Goal: Task Accomplishment & Management: Complete application form

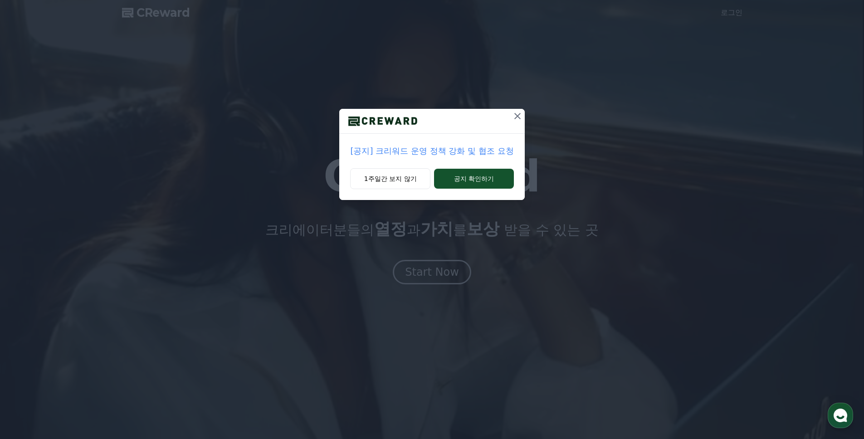
click at [514, 117] on icon at bounding box center [517, 116] width 11 height 11
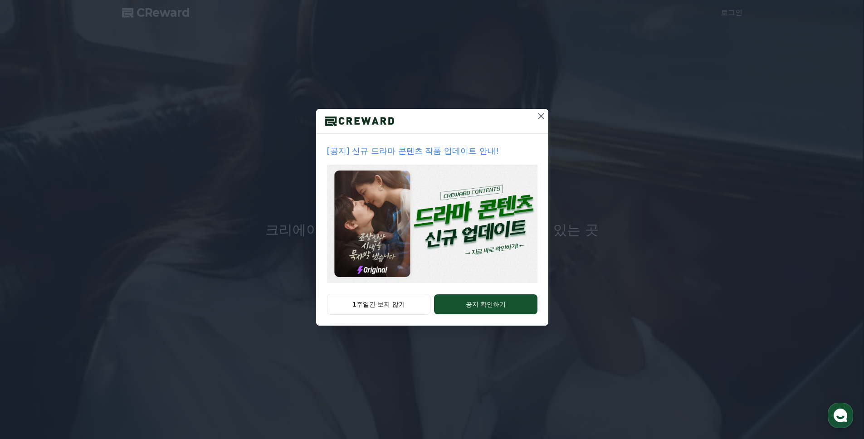
click at [542, 116] on icon at bounding box center [541, 116] width 11 height 11
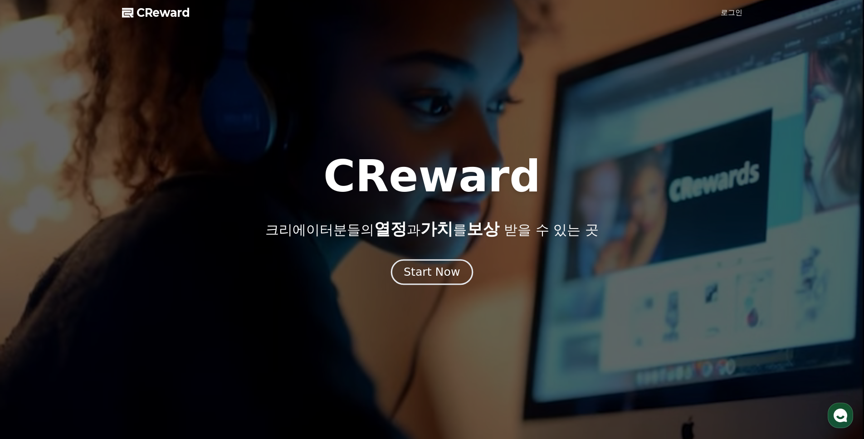
click at [431, 274] on div "Start Now" at bounding box center [432, 271] width 56 height 15
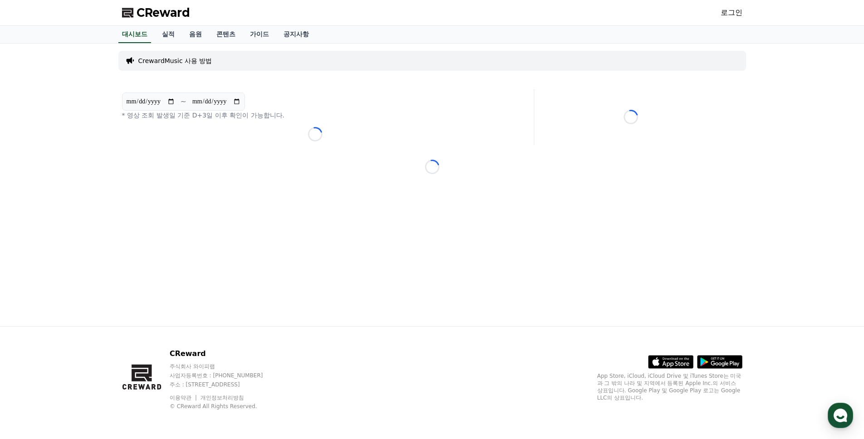
click at [734, 13] on link "로그인" at bounding box center [732, 12] width 22 height 11
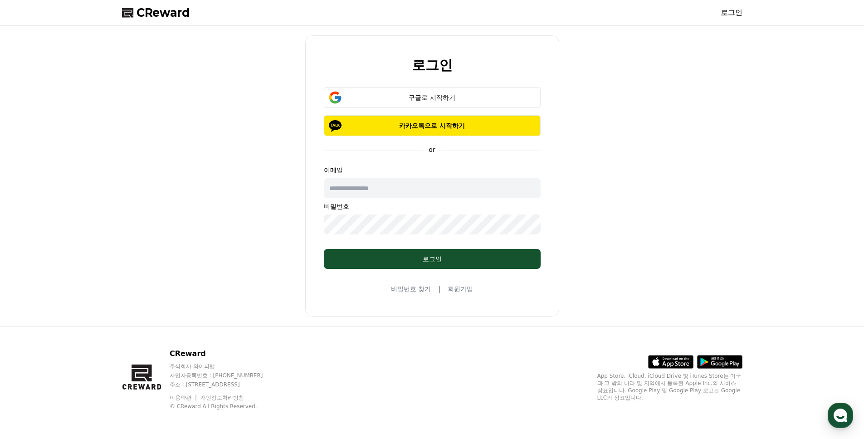
click at [443, 182] on input "text" at bounding box center [432, 188] width 217 height 20
type input "**********"
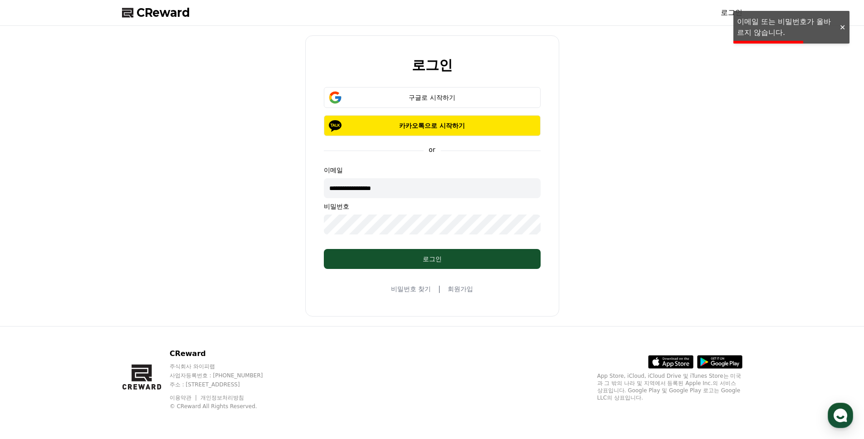
click at [461, 289] on link "회원가입" at bounding box center [460, 288] width 25 height 9
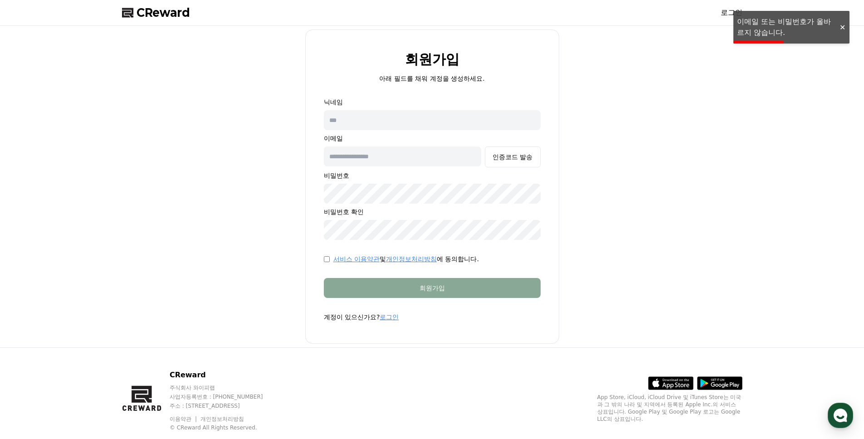
click at [454, 118] on input "text" at bounding box center [432, 120] width 217 height 20
type input "******"
click at [413, 158] on input "text" at bounding box center [403, 157] width 158 height 20
type input "**********"
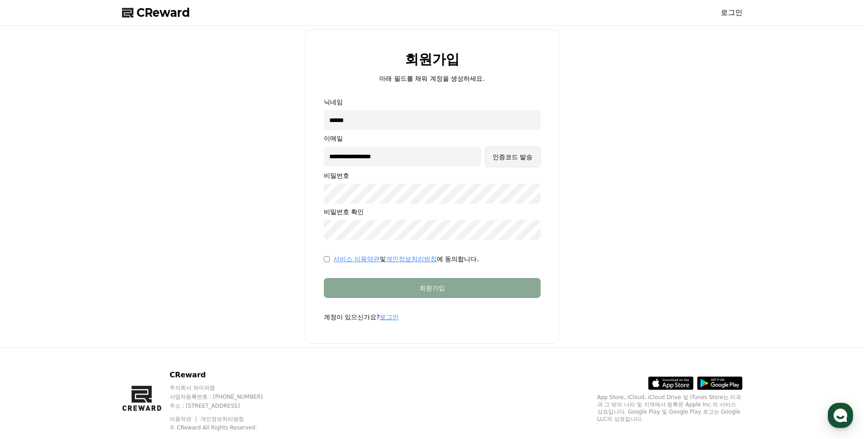
click at [514, 158] on div "인증코드 발송" at bounding box center [513, 156] width 40 height 9
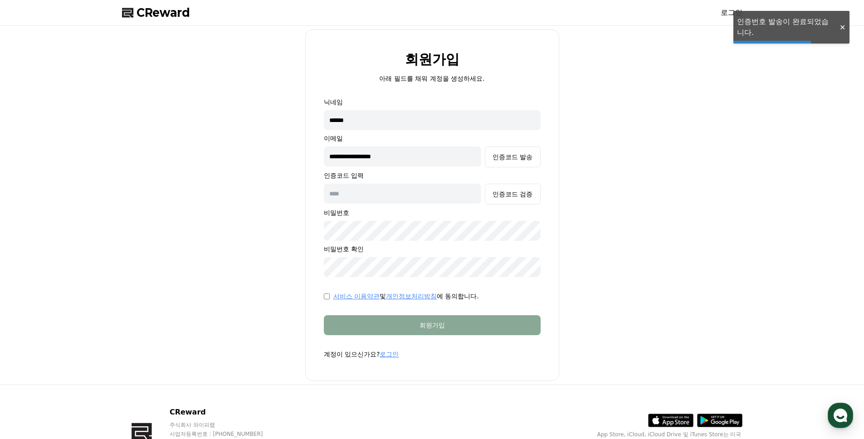
click at [419, 196] on input "text" at bounding box center [403, 194] width 158 height 20
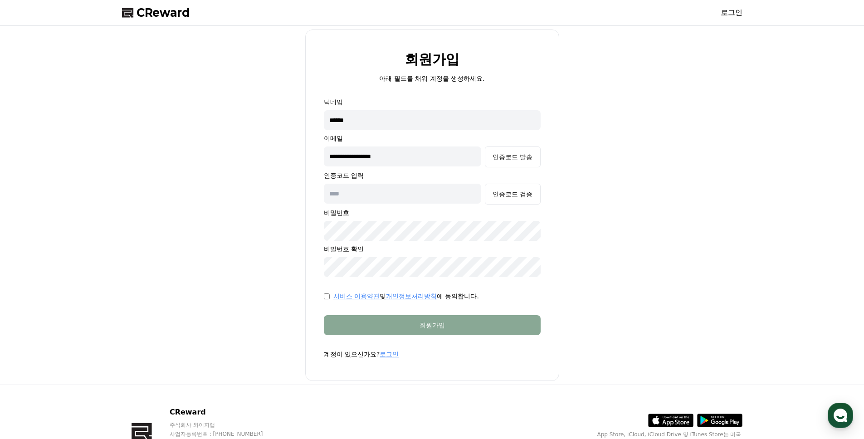
click at [402, 199] on input "text" at bounding box center [403, 194] width 158 height 20
type input "******"
click at [518, 194] on div "인증코드 검증" at bounding box center [513, 194] width 40 height 9
click at [446, 217] on p "비밀번호" at bounding box center [432, 212] width 217 height 9
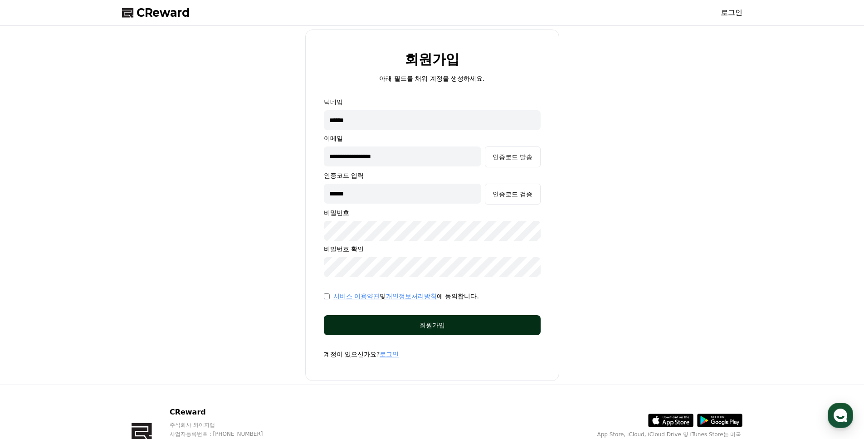
click at [393, 323] on div "회원가입" at bounding box center [432, 325] width 181 height 9
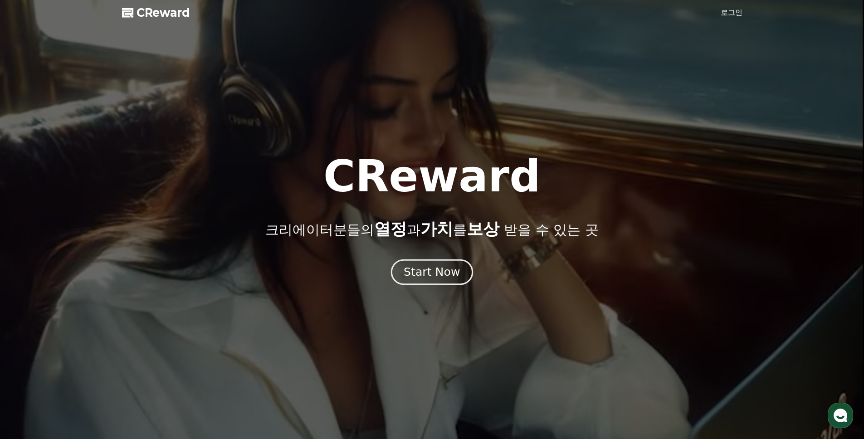
click at [448, 270] on div "Start Now" at bounding box center [432, 271] width 56 height 15
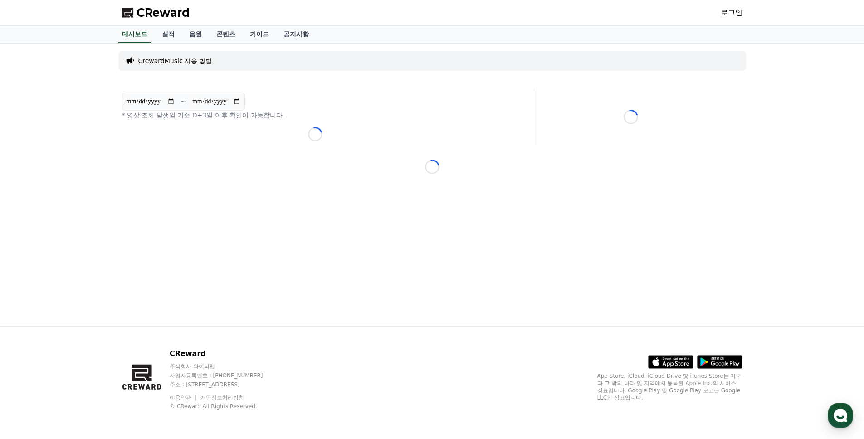
click at [429, 86] on div "**********" at bounding box center [432, 185] width 635 height 283
click at [129, 28] on link "대시보드" at bounding box center [134, 34] width 33 height 17
click at [165, 32] on link "실적" at bounding box center [168, 34] width 27 height 17
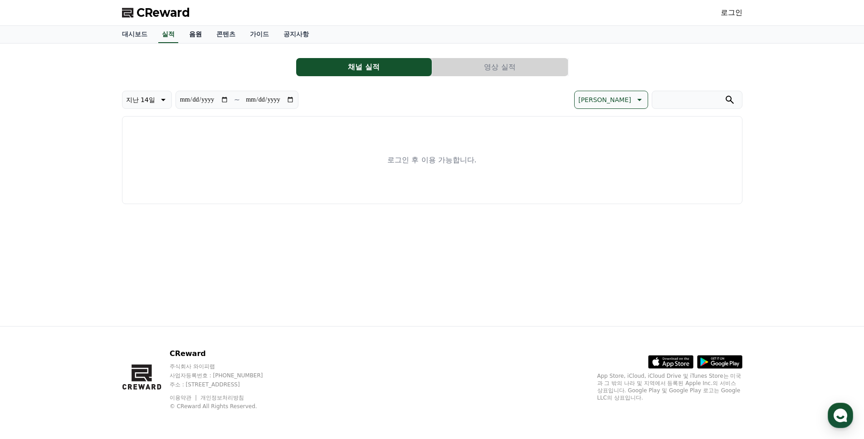
click at [189, 33] on link "음원" at bounding box center [195, 34] width 27 height 17
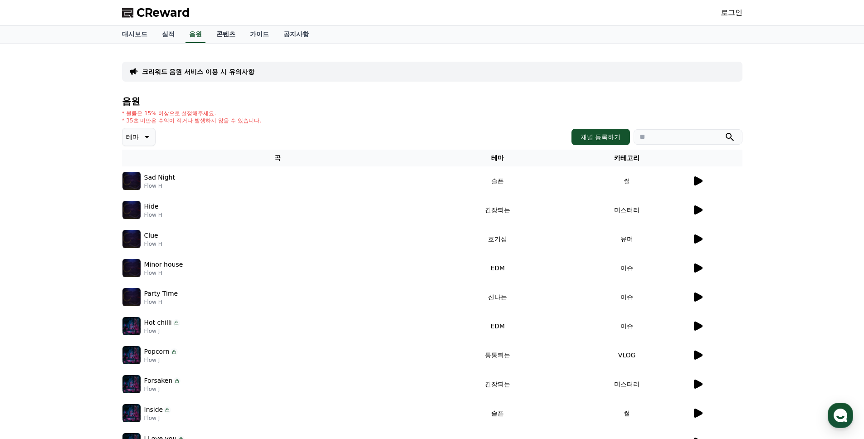
click at [220, 33] on link "콘텐츠" at bounding box center [226, 34] width 34 height 17
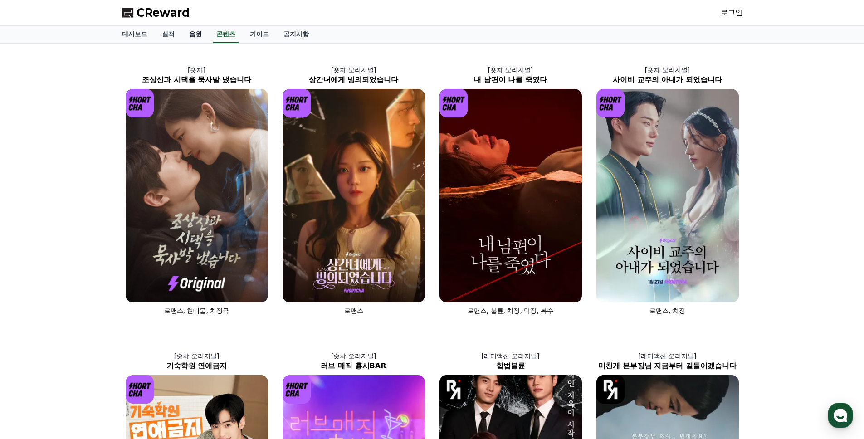
click at [187, 29] on link "음원" at bounding box center [195, 34] width 27 height 17
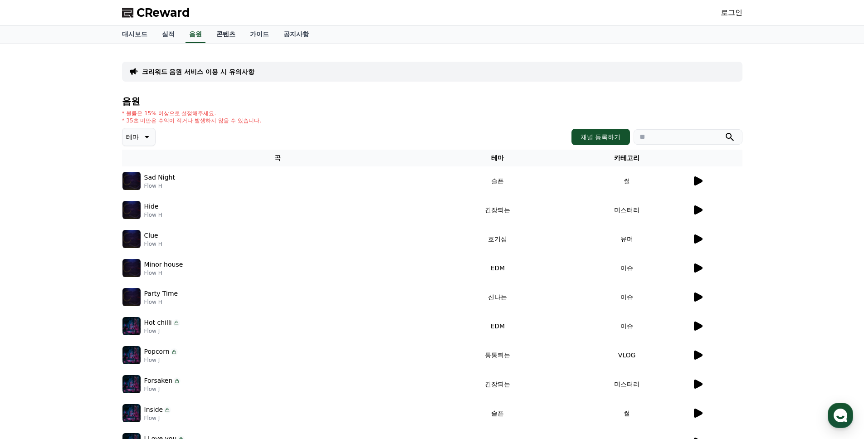
click at [223, 35] on link "콘텐츠" at bounding box center [226, 34] width 34 height 17
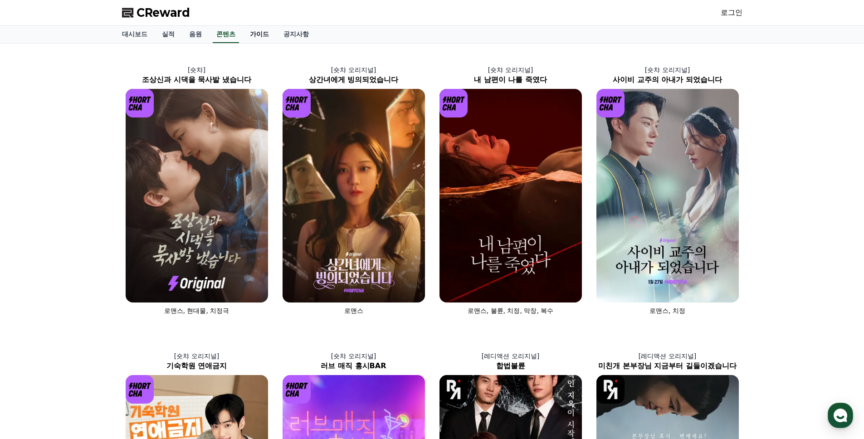
click at [247, 34] on link "가이드" at bounding box center [260, 34] width 34 height 17
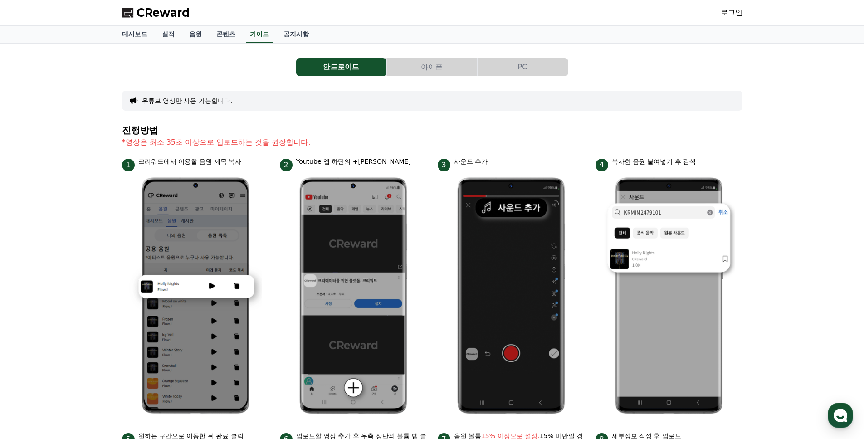
click at [728, 11] on link "로그인" at bounding box center [732, 12] width 22 height 11
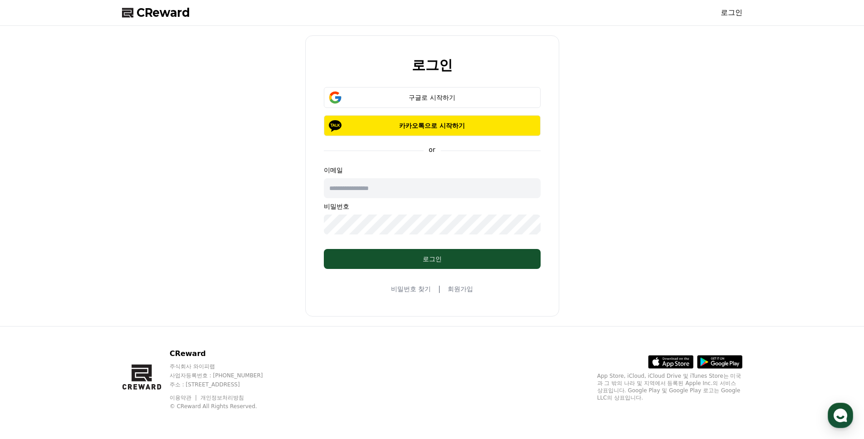
click at [445, 199] on div "이메일 비밀번호" at bounding box center [432, 200] width 217 height 69
drag, startPoint x: 453, startPoint y: 184, endPoint x: 456, endPoint y: 178, distance: 7.1
click at [453, 184] on input "text" at bounding box center [432, 188] width 217 height 20
type input "**********"
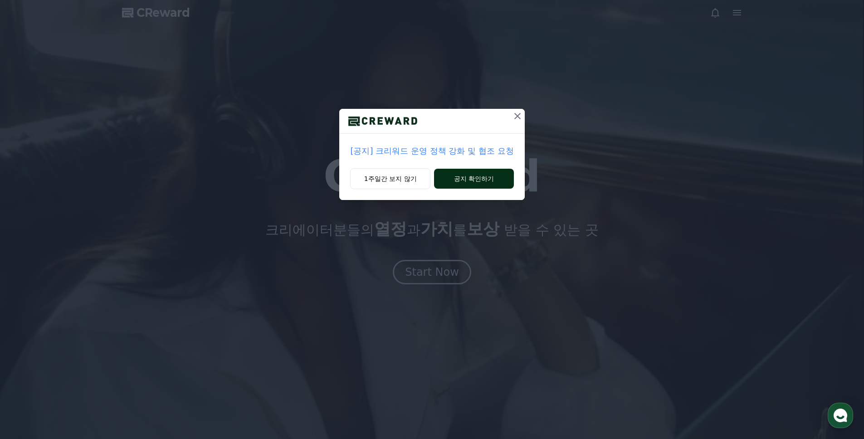
click at [474, 179] on button "공지 확인하기" at bounding box center [473, 179] width 79 height 20
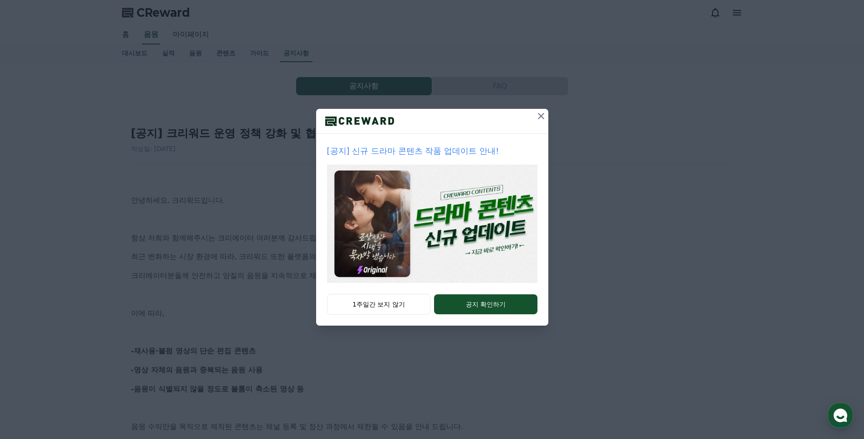
click at [558, 159] on div "[공지] 신규 드라마 콘텐츠 작품 업데이트 안내! 1주일간 보지 않기 공지 확인하기" at bounding box center [432, 170] width 864 height 340
click at [538, 113] on icon at bounding box center [541, 116] width 11 height 11
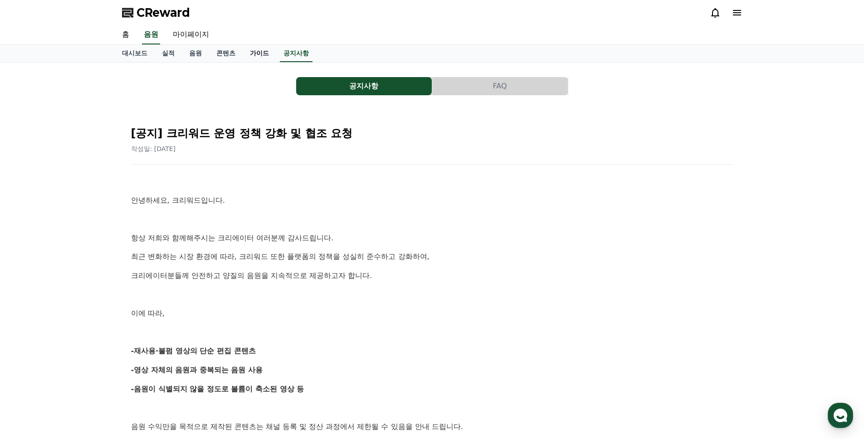
click at [255, 51] on link "가이드" at bounding box center [260, 53] width 34 height 17
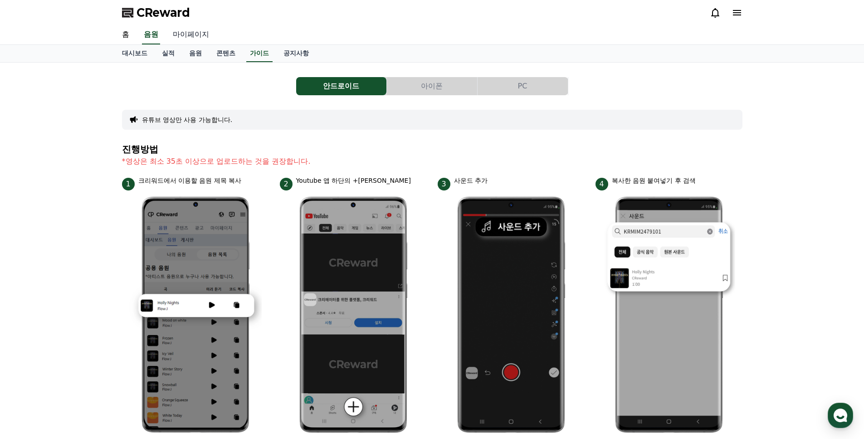
click at [194, 35] on link "마이페이지" at bounding box center [191, 34] width 51 height 19
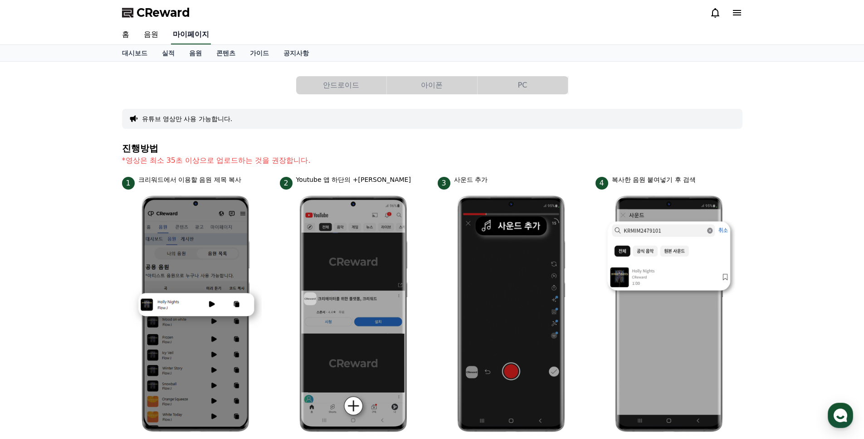
select select "**********"
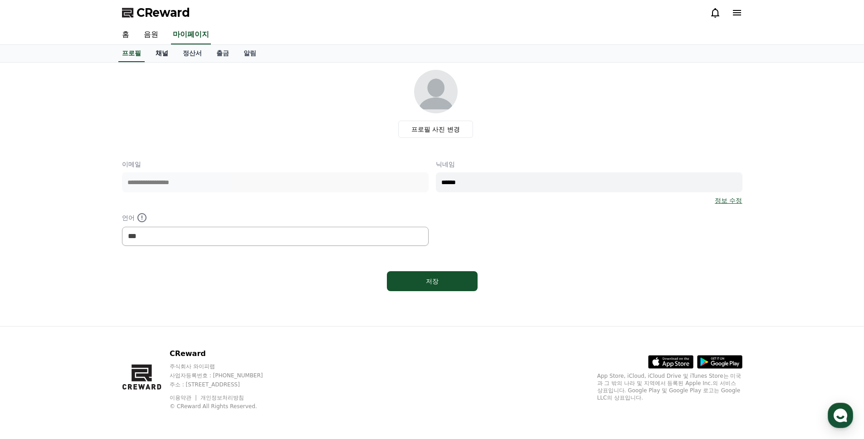
click at [163, 50] on link "채널" at bounding box center [161, 53] width 27 height 17
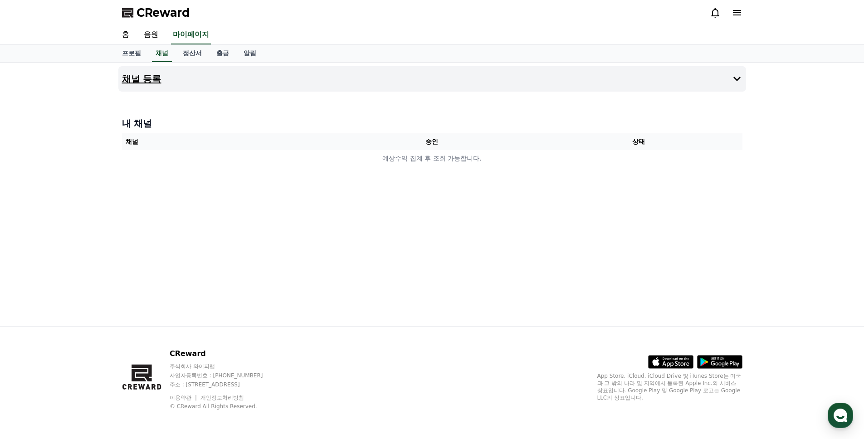
click at [634, 88] on button "채널 등록" at bounding box center [432, 78] width 628 height 25
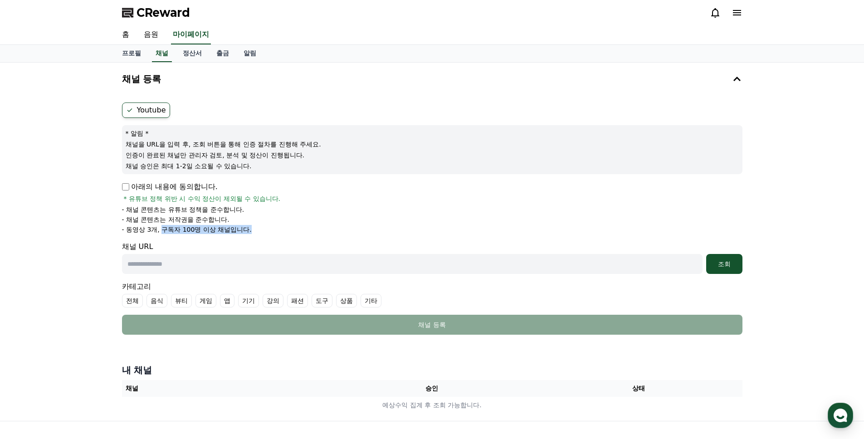
drag, startPoint x: 161, startPoint y: 231, endPoint x: 265, endPoint y: 229, distance: 104.8
click at [265, 229] on li "- 동영상 3개, 구독자 100명 이상 채널입니다." at bounding box center [432, 229] width 621 height 9
click at [292, 231] on li "- 동영상 3개, 구독자 100명 이상 채널입니다." at bounding box center [432, 229] width 621 height 9
